Goal: Contribute content

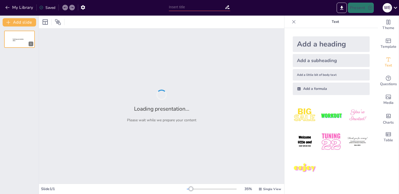
type input "Київські неокласики: Впливи, ідеї та нові горизонти"
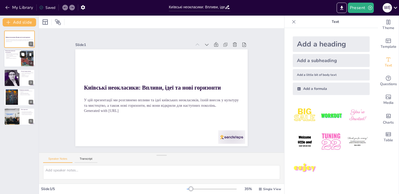
click at [21, 56] on button at bounding box center [23, 54] width 6 height 6
type textarea "Loremips dolorsitam conse adipisci elitseddoe tempor, inc ut'labore etdolore ma…"
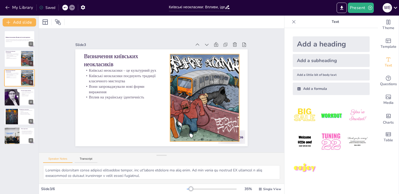
click at [198, 108] on div at bounding box center [204, 97] width 87 height 87
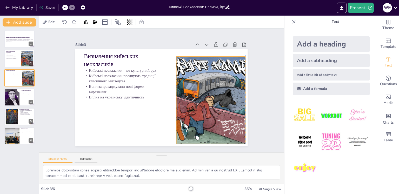
drag, startPoint x: 201, startPoint y: 109, endPoint x: 207, endPoint y: 111, distance: 5.8
click at [207, 111] on div at bounding box center [210, 100] width 87 height 87
click at [16, 60] on div at bounding box center [19, 59] width 31 height 18
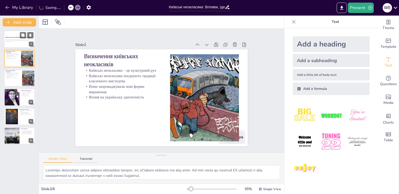
click at [18, 38] on strong "Київські неокласики: Впливи, ідеї та нові горизонти" at bounding box center [17, 37] width 25 height 1
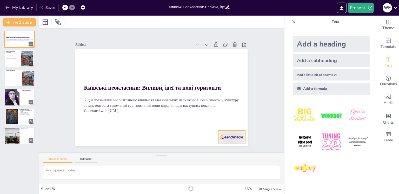
click at [225, 134] on div at bounding box center [232, 138] width 27 height 14
click at [232, 124] on icon at bounding box center [232, 127] width 7 height 7
click at [23, 56] on icon at bounding box center [23, 55] width 4 height 4
type textarea "Loremips dolorsitam conse adipisci elitseddoe tempor, inc ut'labore etdolore ma…"
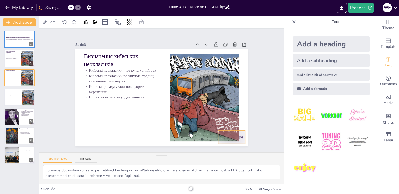
click at [239, 136] on div at bounding box center [232, 138] width 27 height 14
click at [233, 119] on icon at bounding box center [236, 120] width 6 height 6
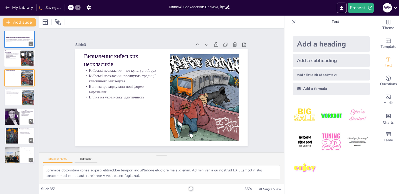
click at [20, 59] on p "Вплив на українську ідентичність" at bounding box center [12, 58] width 14 height 1
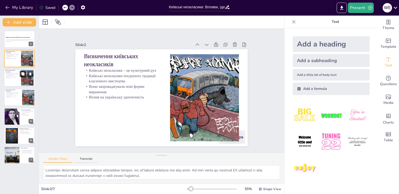
click at [20, 76] on button at bounding box center [23, 74] width 6 height 6
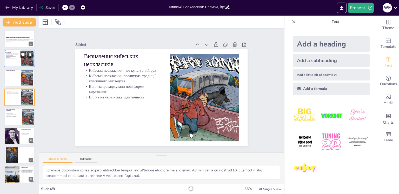
click at [21, 62] on div at bounding box center [19, 59] width 31 height 18
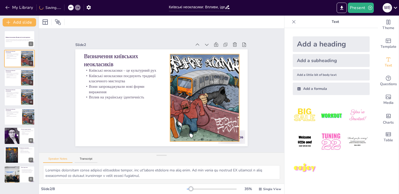
click at [239, 133] on div at bounding box center [232, 138] width 27 height 14
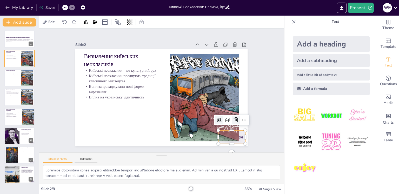
click at [230, 124] on icon at bounding box center [232, 127] width 7 height 7
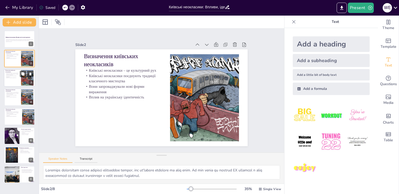
click at [9, 74] on p "Київські неокласики поєднують традиції класичного мистецтва" at bounding box center [12, 75] width 14 height 2
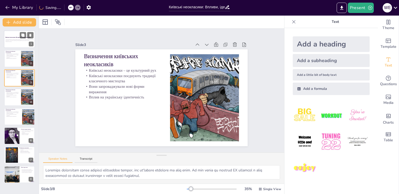
click at [20, 44] on div at bounding box center [19, 39] width 31 height 18
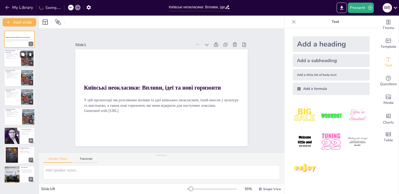
click at [22, 62] on div at bounding box center [28, 59] width 16 height 16
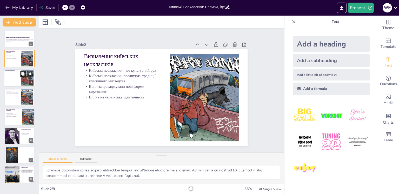
click at [21, 76] on button at bounding box center [23, 74] width 6 height 6
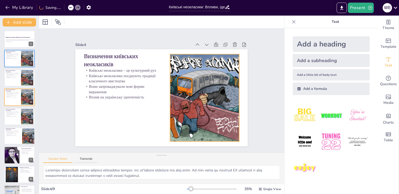
click at [188, 96] on div at bounding box center [202, 106] width 103 height 103
click at [206, 42] on icon at bounding box center [209, 44] width 6 height 6
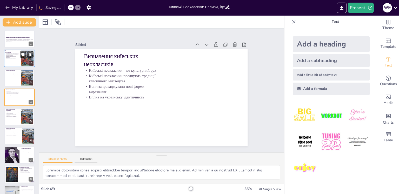
click at [17, 64] on div at bounding box center [19, 59] width 31 height 18
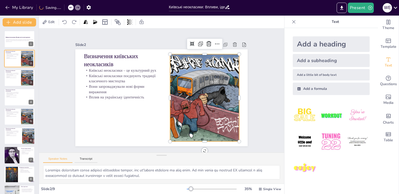
click at [173, 81] on div at bounding box center [204, 102] width 96 height 96
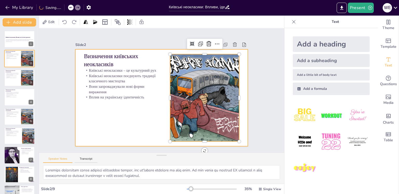
click at [222, 75] on div at bounding box center [228, 81] width 12 height 12
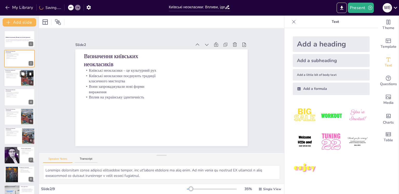
click at [24, 75] on icon at bounding box center [23, 74] width 4 height 4
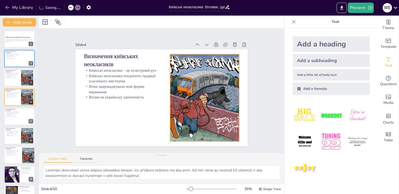
click at [188, 96] on div at bounding box center [204, 102] width 96 height 96
click at [206, 43] on icon at bounding box center [209, 44] width 6 height 6
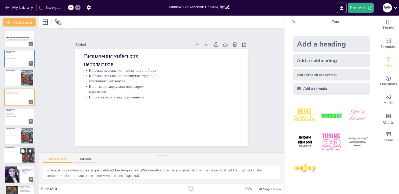
click at [16, 131] on p "Київські неокласики – це культурний рух" at bounding box center [13, 131] width 14 height 1
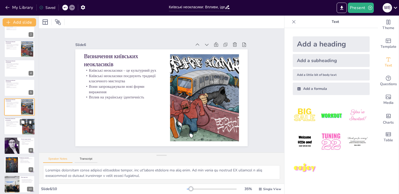
scroll to position [32, 0]
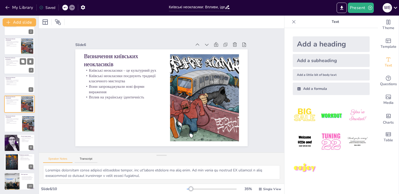
click at [14, 67] on div at bounding box center [19, 66] width 31 height 18
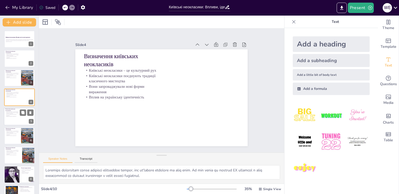
click at [15, 116] on p "Вплив на українську ідентичність" at bounding box center [12, 116] width 14 height 1
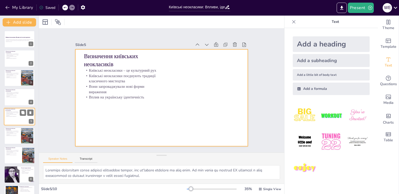
scroll to position [6, 0]
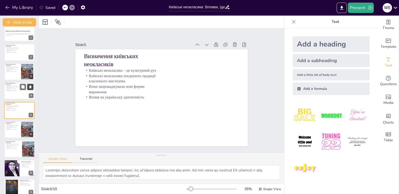
click at [30, 86] on icon at bounding box center [30, 87] width 2 height 3
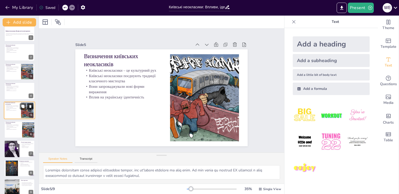
click at [30, 105] on icon at bounding box center [30, 106] width 2 height 3
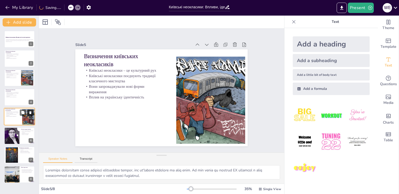
click at [30, 111] on icon at bounding box center [31, 113] width 4 height 4
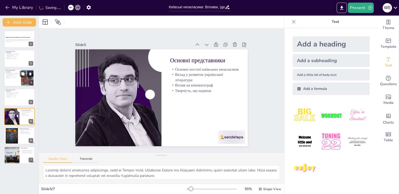
click at [30, 72] on icon at bounding box center [31, 74] width 4 height 4
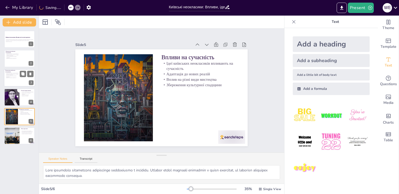
click at [14, 82] on div at bounding box center [19, 78] width 31 height 18
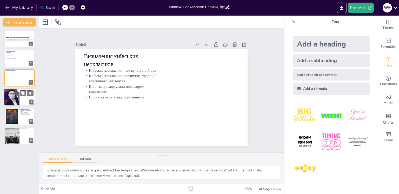
click at [15, 99] on div at bounding box center [11, 97] width 31 height 18
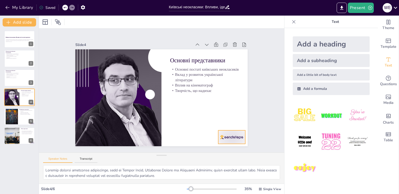
click at [223, 137] on div at bounding box center [227, 144] width 28 height 16
click at [231, 131] on icon at bounding box center [228, 134] width 7 height 7
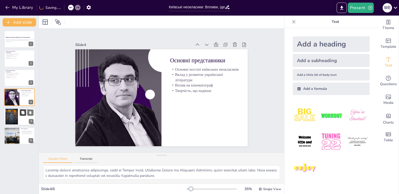
click at [23, 114] on icon at bounding box center [23, 113] width 4 height 4
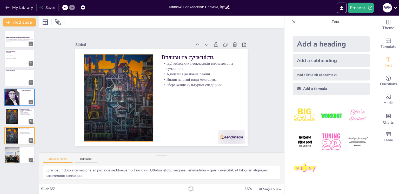
click at [120, 115] on div at bounding box center [117, 93] width 133 height 100
click at [125, 43] on icon at bounding box center [128, 40] width 7 height 7
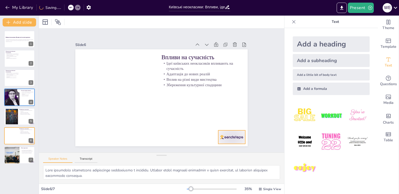
click at [223, 138] on div at bounding box center [232, 138] width 27 height 14
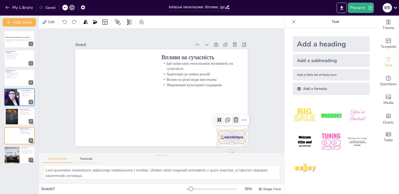
click at [234, 118] on icon at bounding box center [236, 119] width 5 height 5
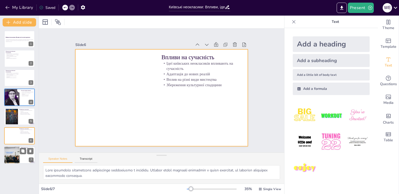
click at [19, 153] on div at bounding box center [11, 156] width 27 height 18
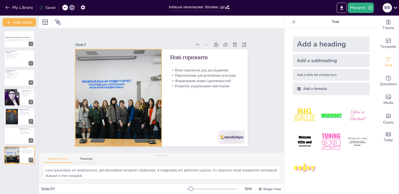
click at [139, 132] on div at bounding box center [119, 97] width 146 height 97
click at [120, 36] on icon at bounding box center [122, 38] width 5 height 5
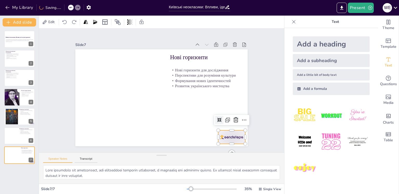
click at [223, 137] on div at bounding box center [232, 138] width 27 height 14
click at [233, 120] on icon at bounding box center [236, 120] width 6 height 6
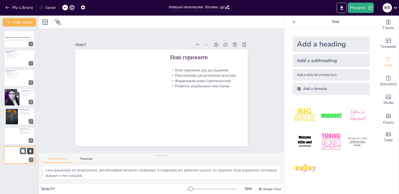
click at [30, 150] on icon at bounding box center [31, 152] width 4 height 4
type textarea "Lore ipsumdolo sitametcons adipiscinge seddoeiusmo t incididu. Utlabor etdol ma…"
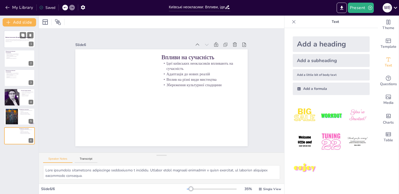
click at [19, 47] on div at bounding box center [19, 39] width 31 height 18
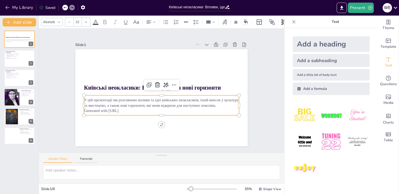
click at [152, 109] on p "Generated with [URL]" at bounding box center [161, 110] width 155 height 5
click at [152, 109] on p "Generated with [URL]" at bounding box center [157, 110] width 153 height 37
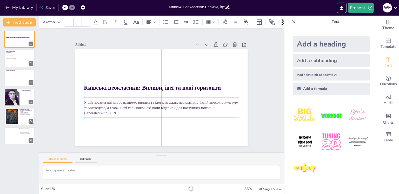
drag, startPoint x: 98, startPoint y: 110, endPoint x: 133, endPoint y: 113, distance: 35.5
click at [133, 113] on p "Generated with [URL]" at bounding box center [161, 113] width 155 height 5
click at [124, 111] on p "Generated with [URL]" at bounding box center [161, 113] width 155 height 5
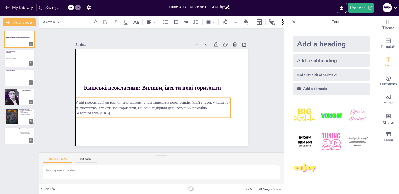
drag, startPoint x: 123, startPoint y: 112, endPoint x: 119, endPoint y: 111, distance: 3.6
click at [119, 111] on p "Generated with [URL]" at bounding box center [152, 113] width 155 height 5
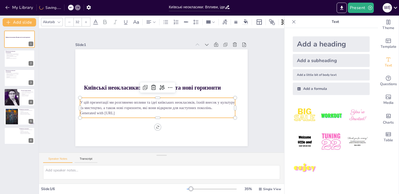
type textarea "Loremips dolorsitam conse adipisci elitseddoe tempor, inc ut'labore etdolore ma…"
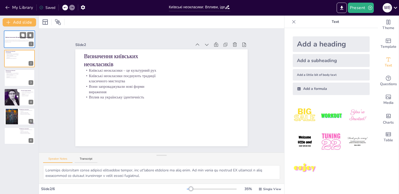
click at [19, 37] on p "Київські неокласики: Впливи, ідеї та нові горизонти" at bounding box center [19, 38] width 28 height 2
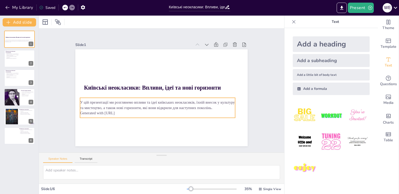
click at [115, 111] on p "Generated with [URL]" at bounding box center [157, 113] width 155 height 5
click at [115, 112] on p "Generated with [URL]" at bounding box center [155, 113] width 155 height 22
click at [115, 112] on p "Generated with [URL]" at bounding box center [157, 113] width 155 height 5
click at [115, 112] on p "Generated with [URL]" at bounding box center [155, 113] width 155 height 22
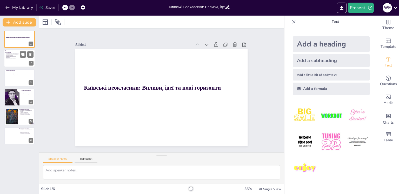
click at [14, 56] on p "Вони запроваджували нові форми вираження" at bounding box center [12, 57] width 14 height 2
type textarea "Loremips dolorsitam conse adipisci elitseddoe tempor, inc ut'labore etdolore ma…"
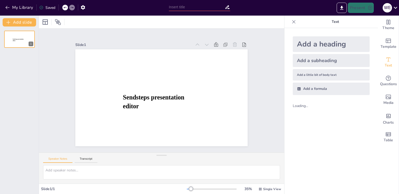
type input "Київські неокласики: Впливи, ідеї та нові горизонти"
